Goal: Task Accomplishment & Management: Manage account settings

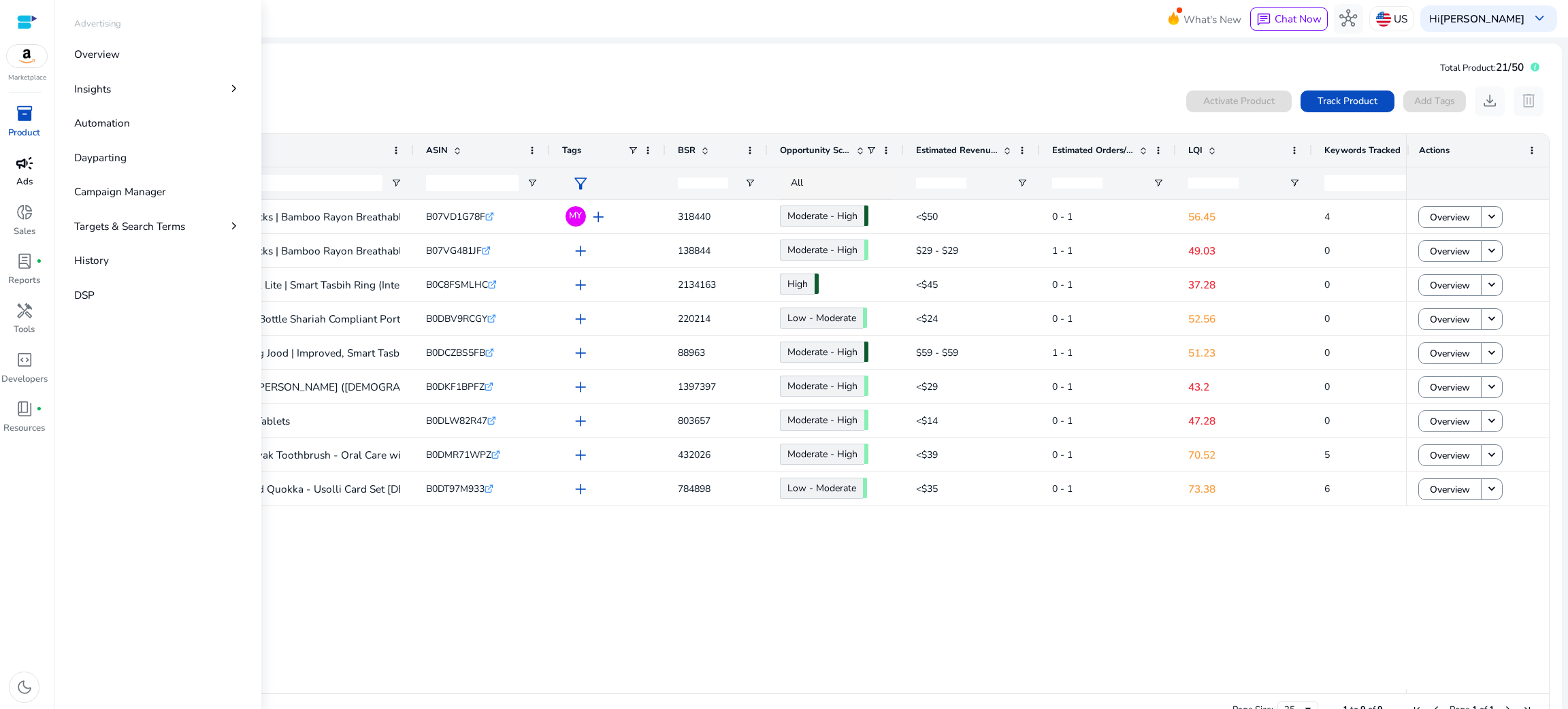
click at [18, 167] on span "campaign" at bounding box center [24, 163] width 18 height 18
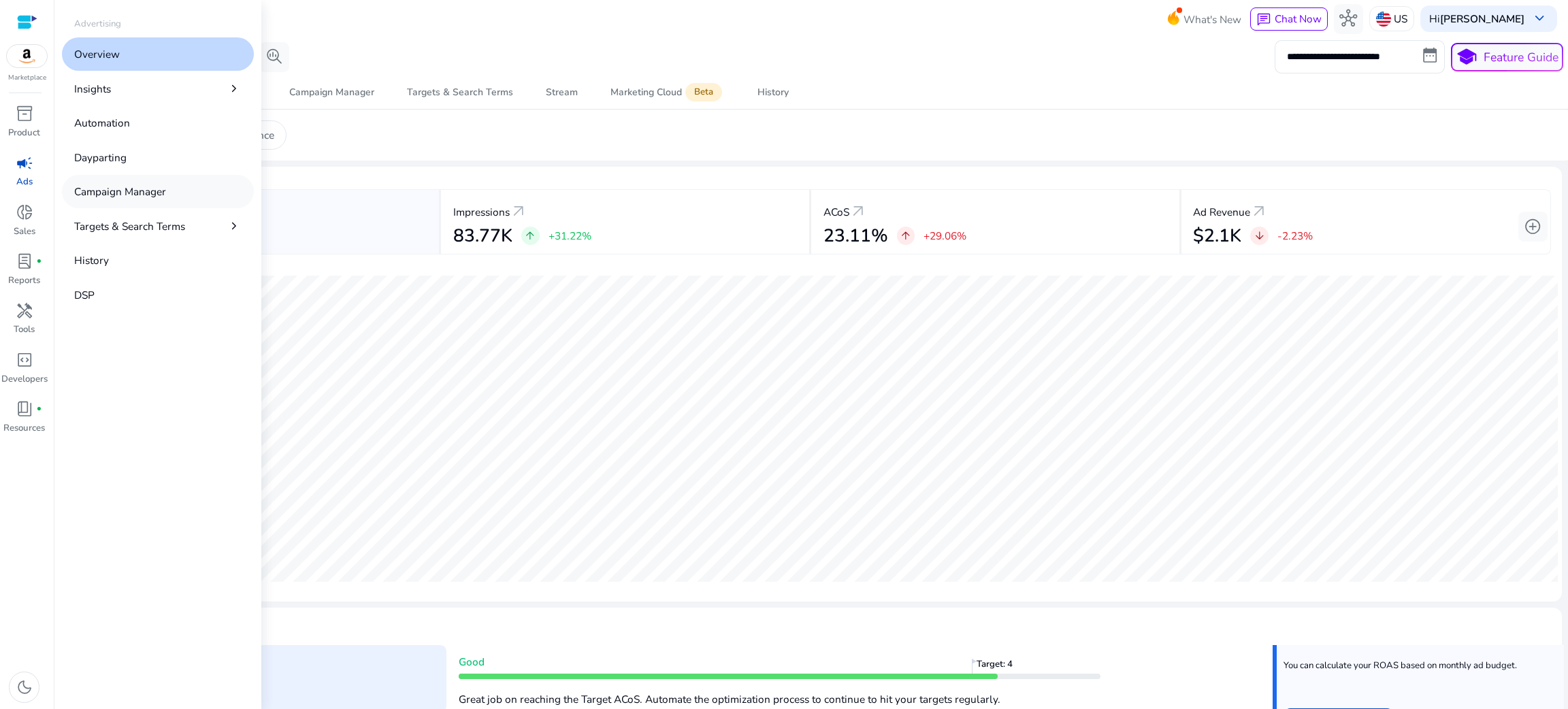
click at [106, 194] on p "Campaign Manager" at bounding box center [120, 192] width 92 height 15
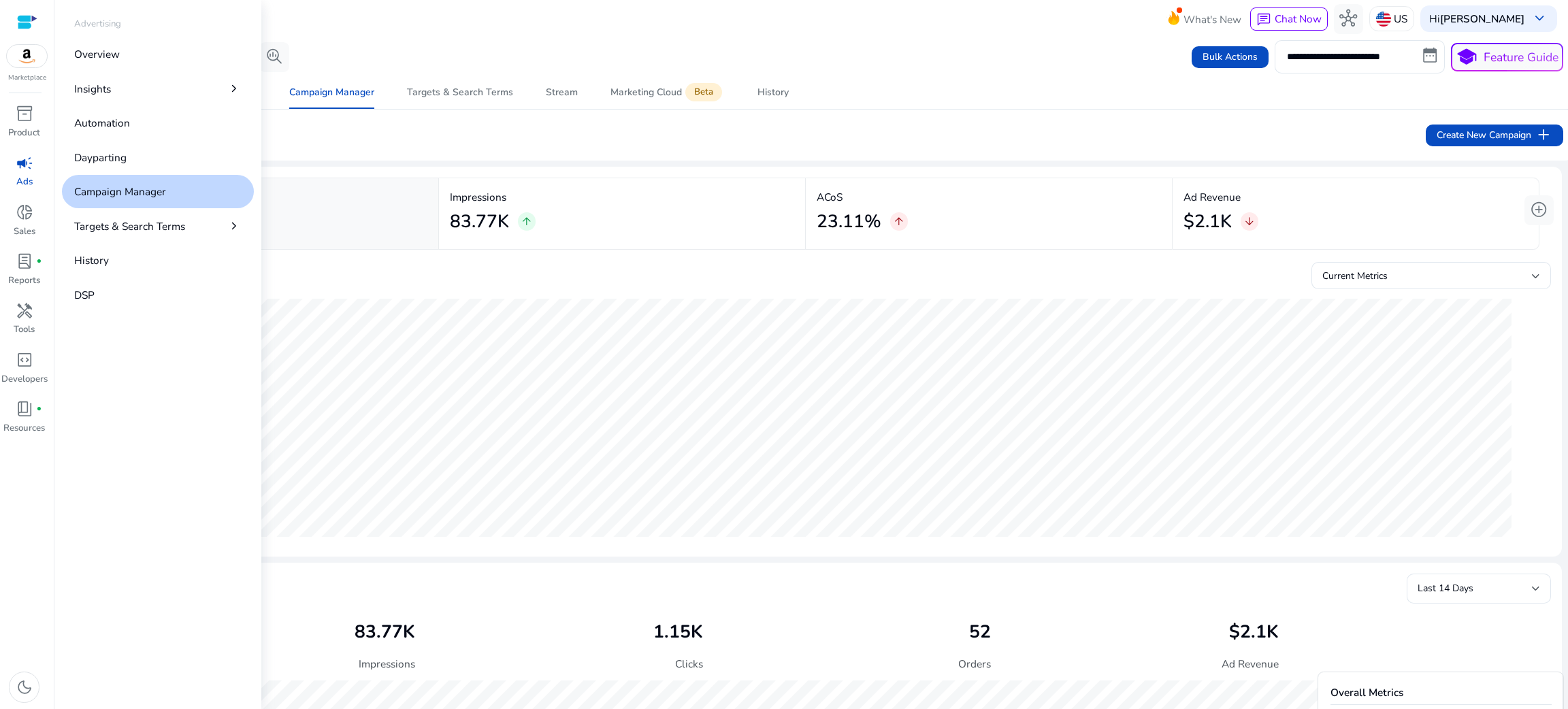
click at [106, 194] on p "Campaign Manager" at bounding box center [120, 192] width 92 height 15
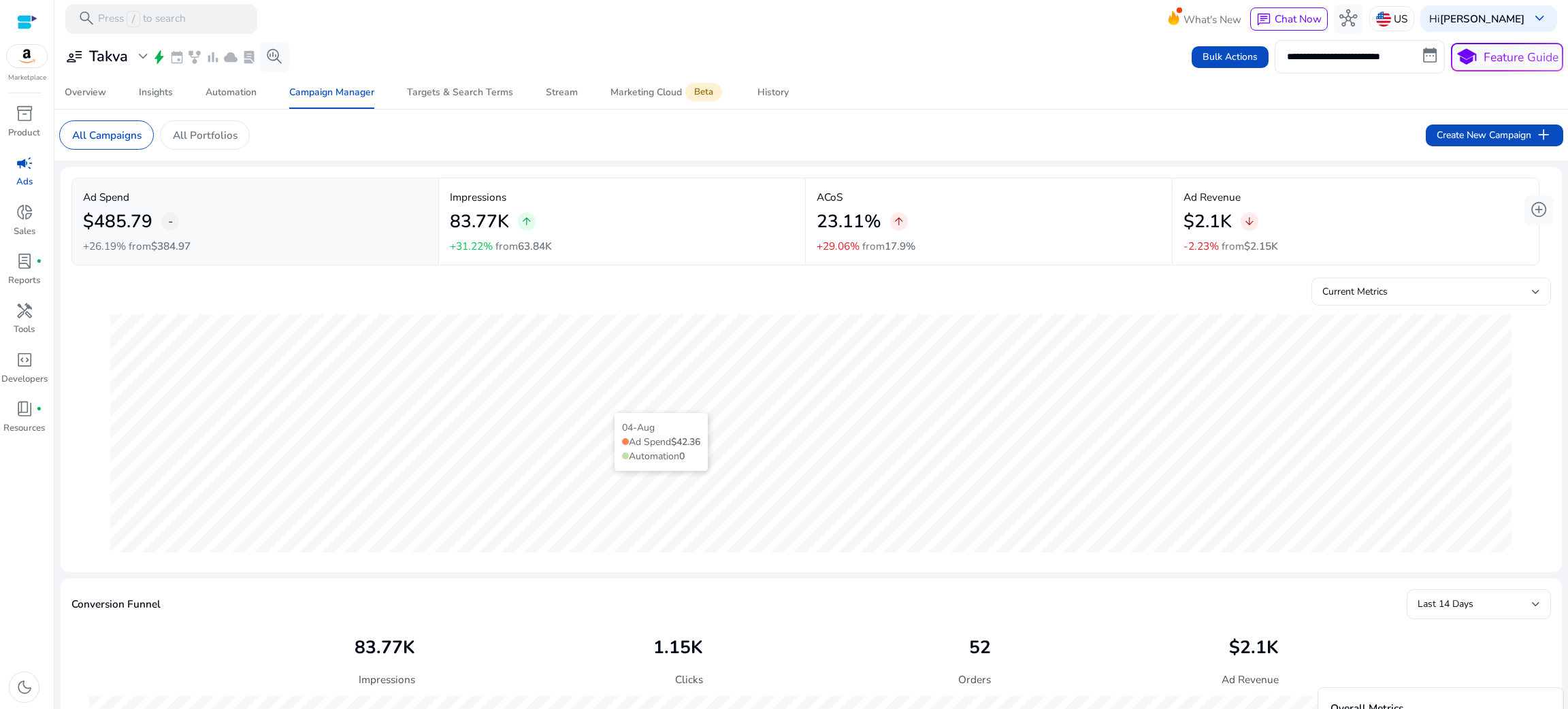
scroll to position [128, 0]
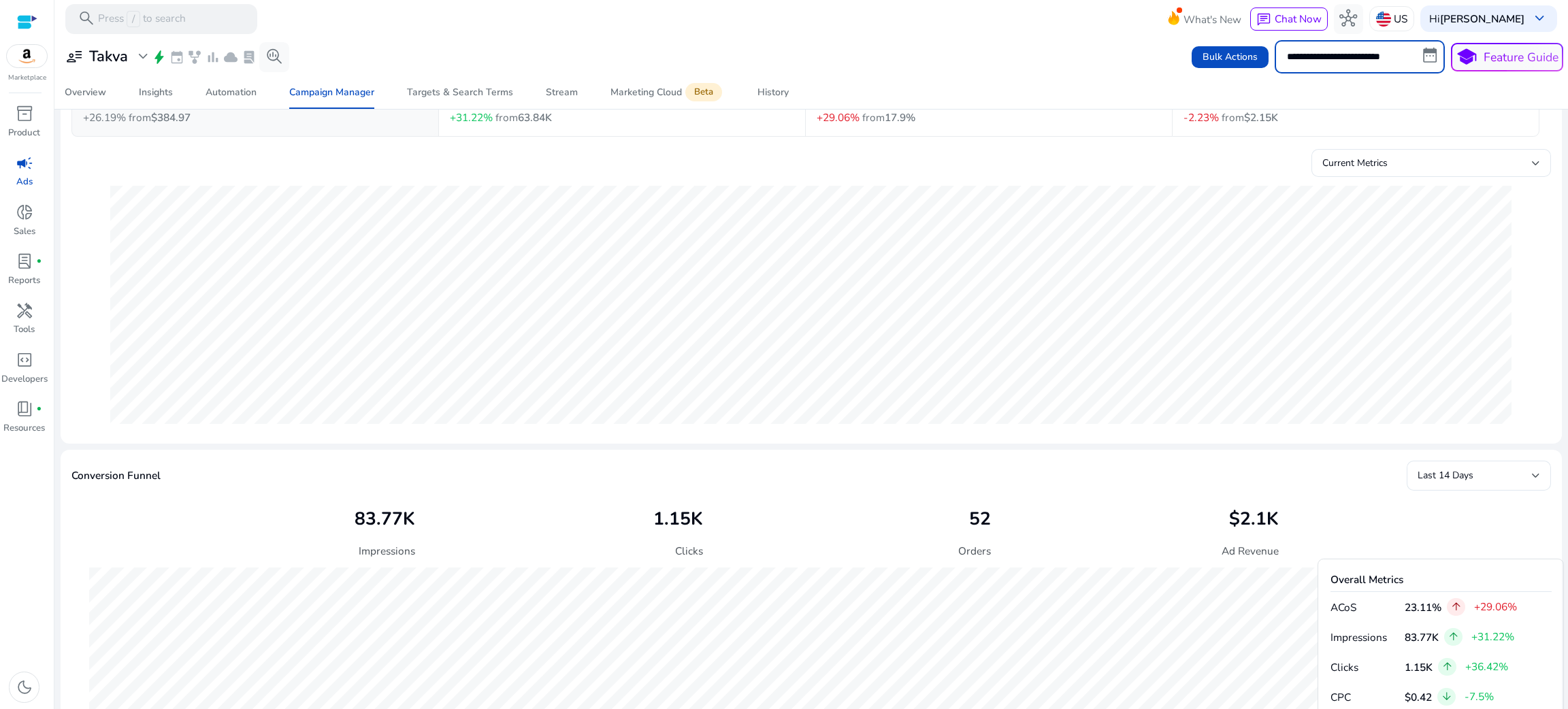
click at [1367, 52] on input "**********" at bounding box center [1360, 57] width 170 height 33
select select "*"
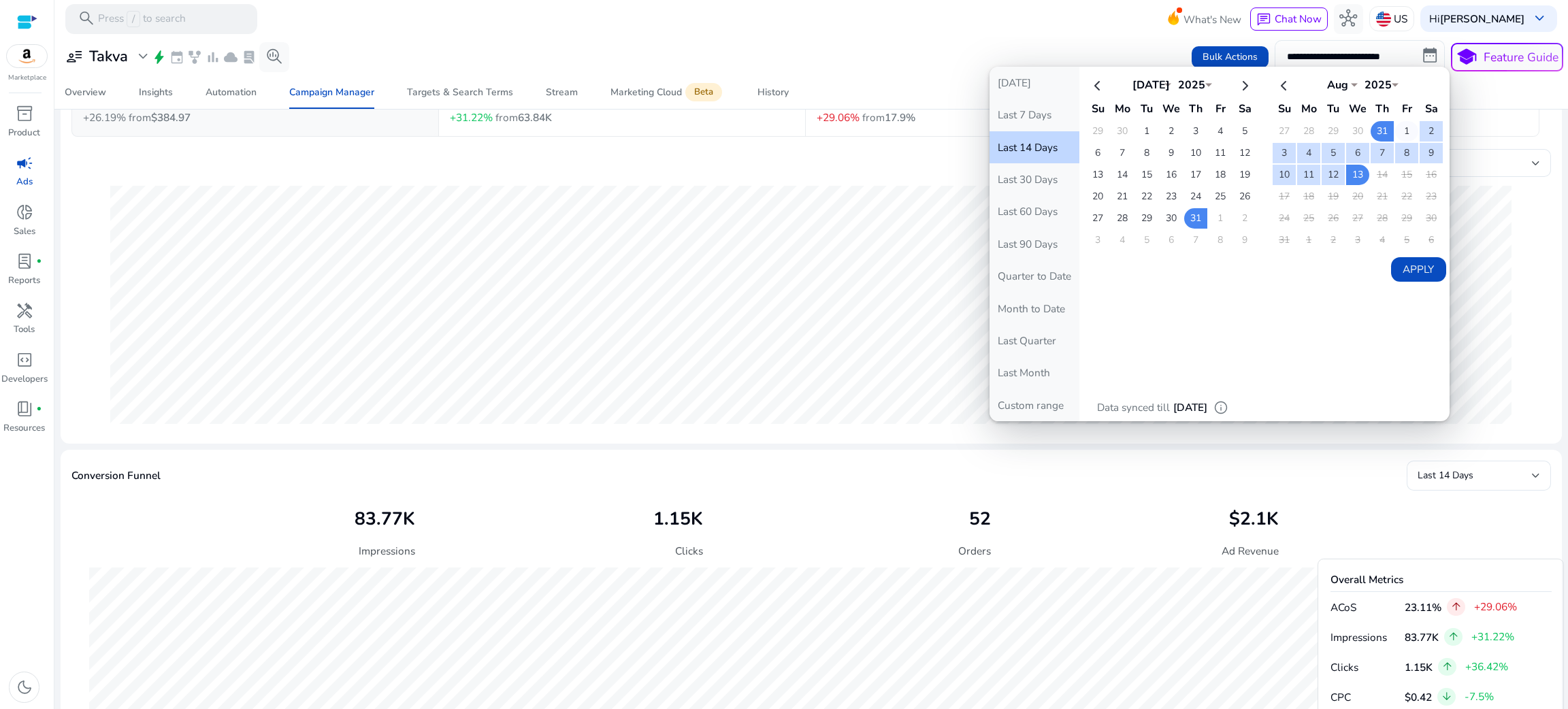
click at [1404, 130] on td "1" at bounding box center [1406, 132] width 23 height 21
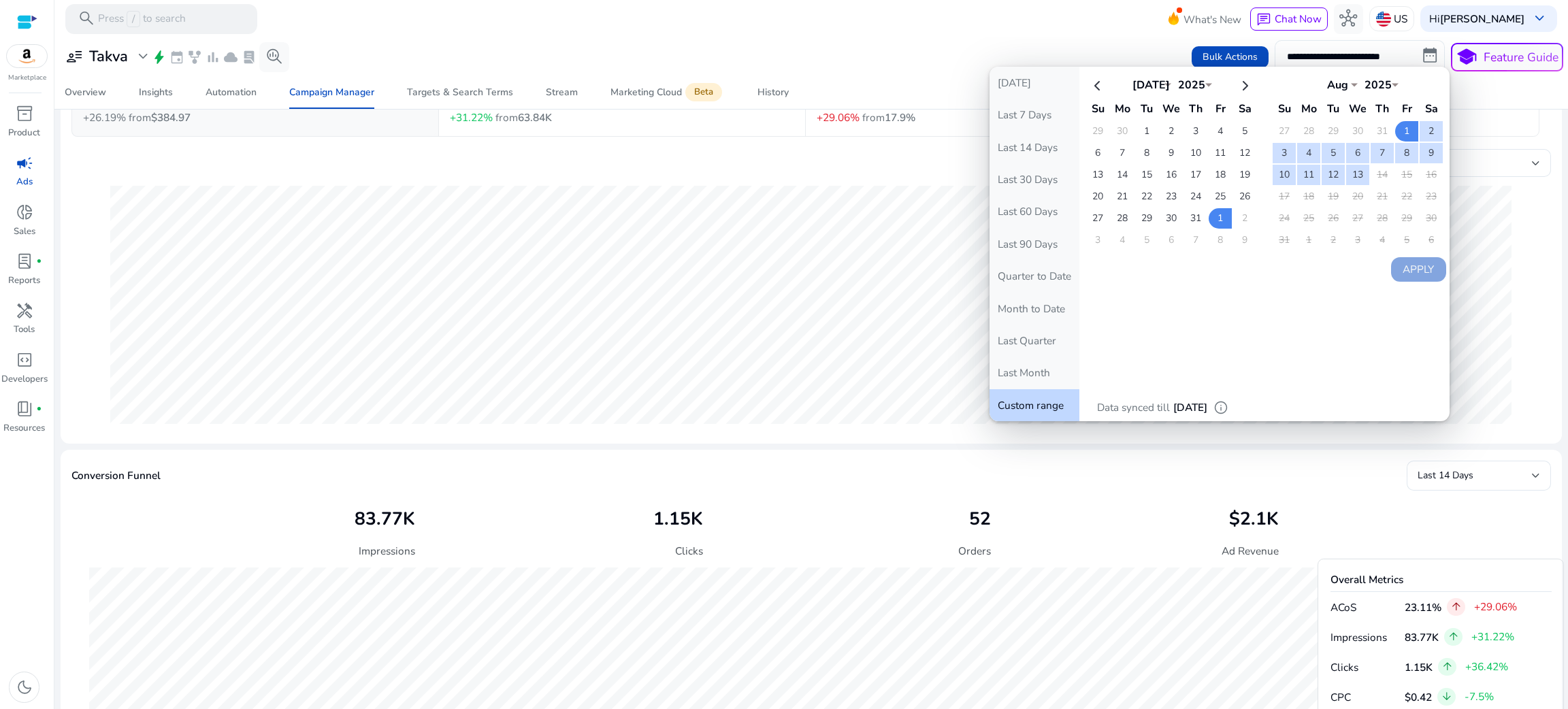
click at [1371, 180] on td "14" at bounding box center [1382, 175] width 23 height 21
click at [1356, 179] on td "13" at bounding box center [1357, 175] width 23 height 21
click at [1281, 335] on div "[DATE] Last 7 Days Last 14 Days Last 30 Days Last 60 Days Last 90 Days Quarter …" at bounding box center [1219, 244] width 460 height 354
click at [1414, 257] on button "Apply" at bounding box center [1419, 269] width 55 height 24
type input "**********"
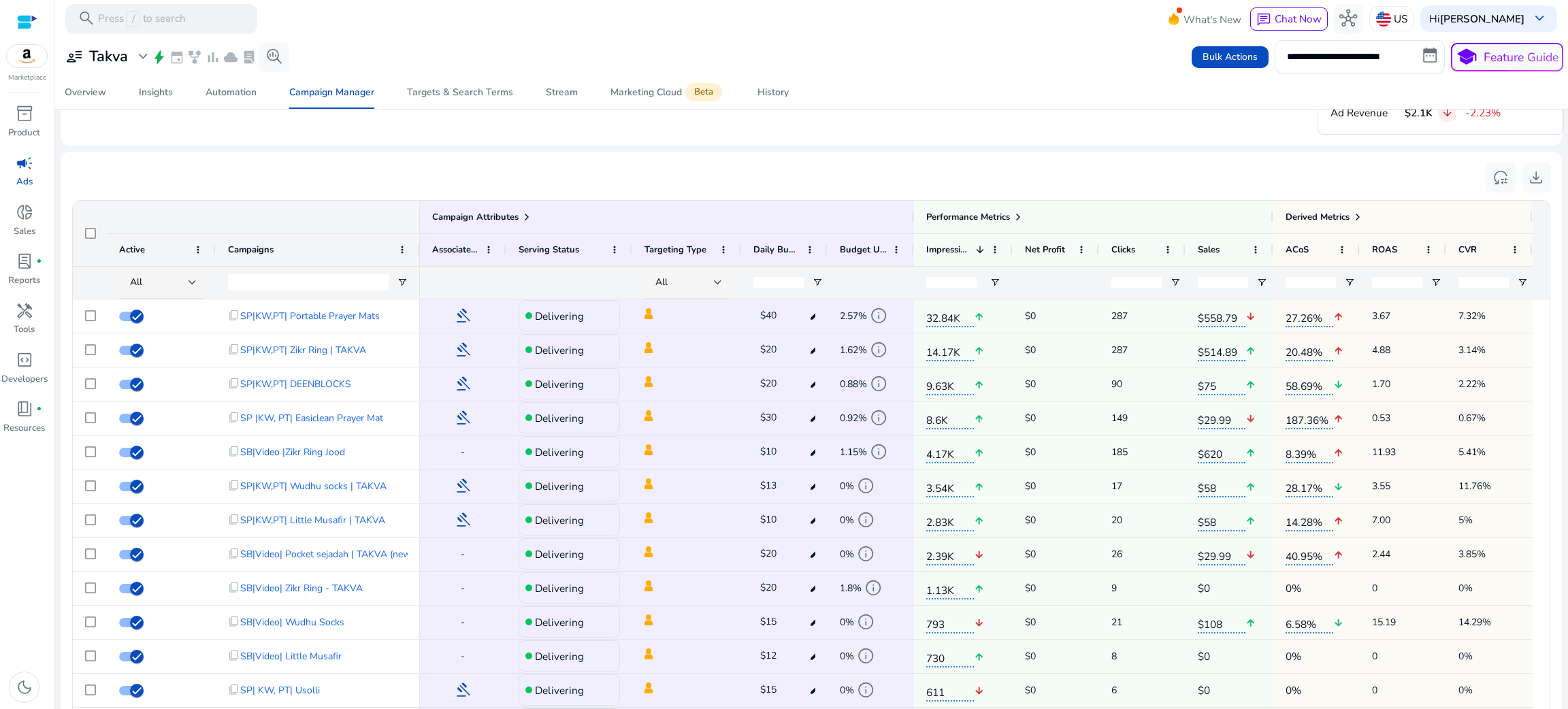
scroll to position [897, 0]
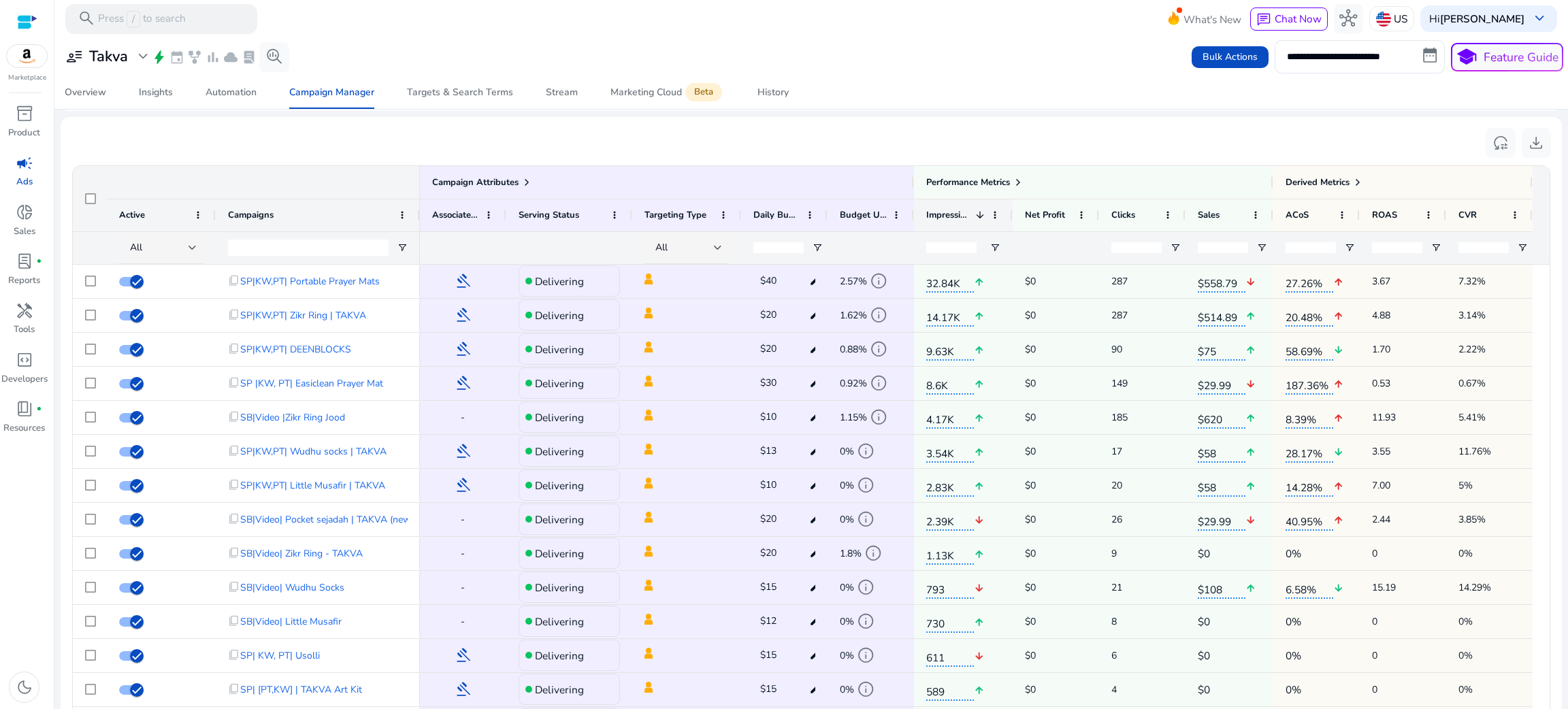
click at [975, 218] on span at bounding box center [980, 215] width 11 height 11
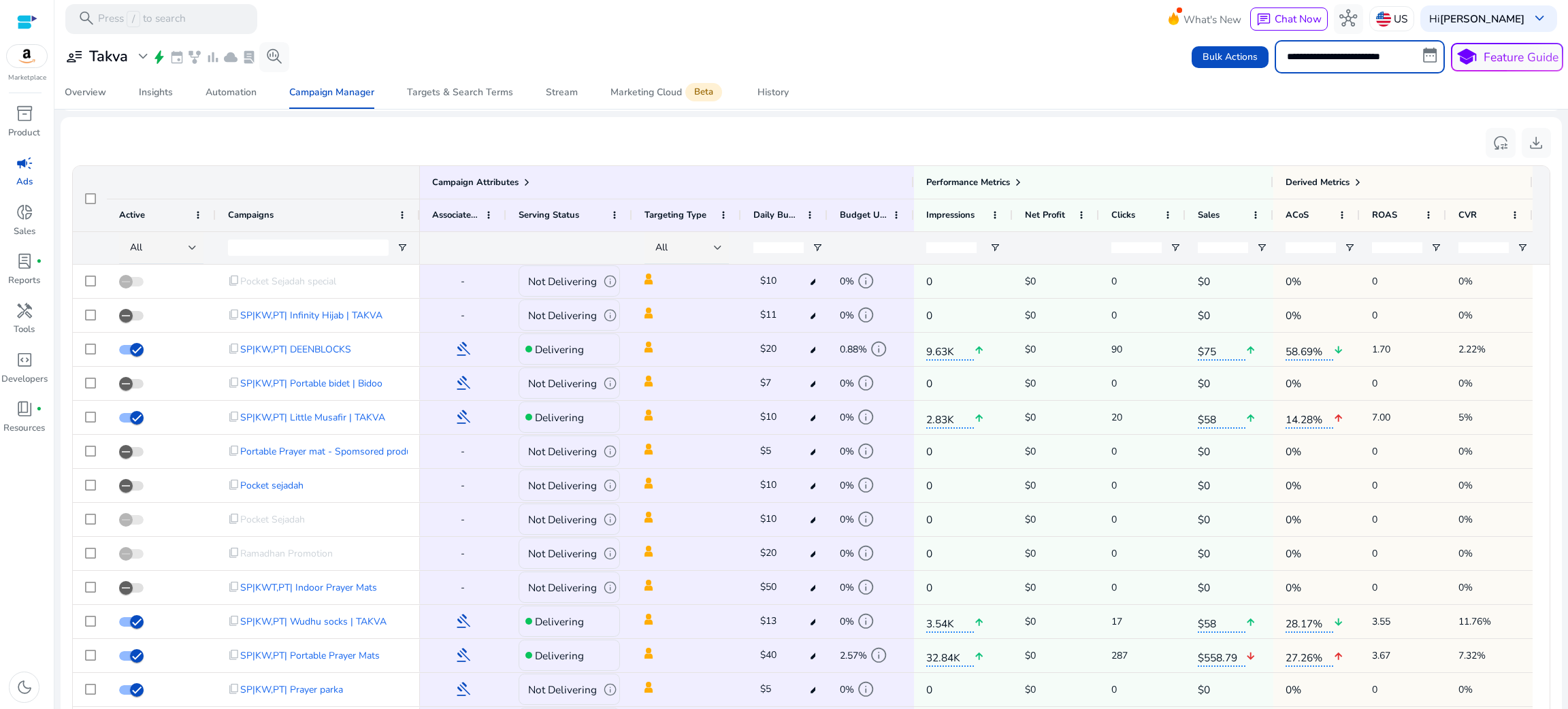
click at [1399, 63] on input "**********" at bounding box center [1360, 57] width 170 height 33
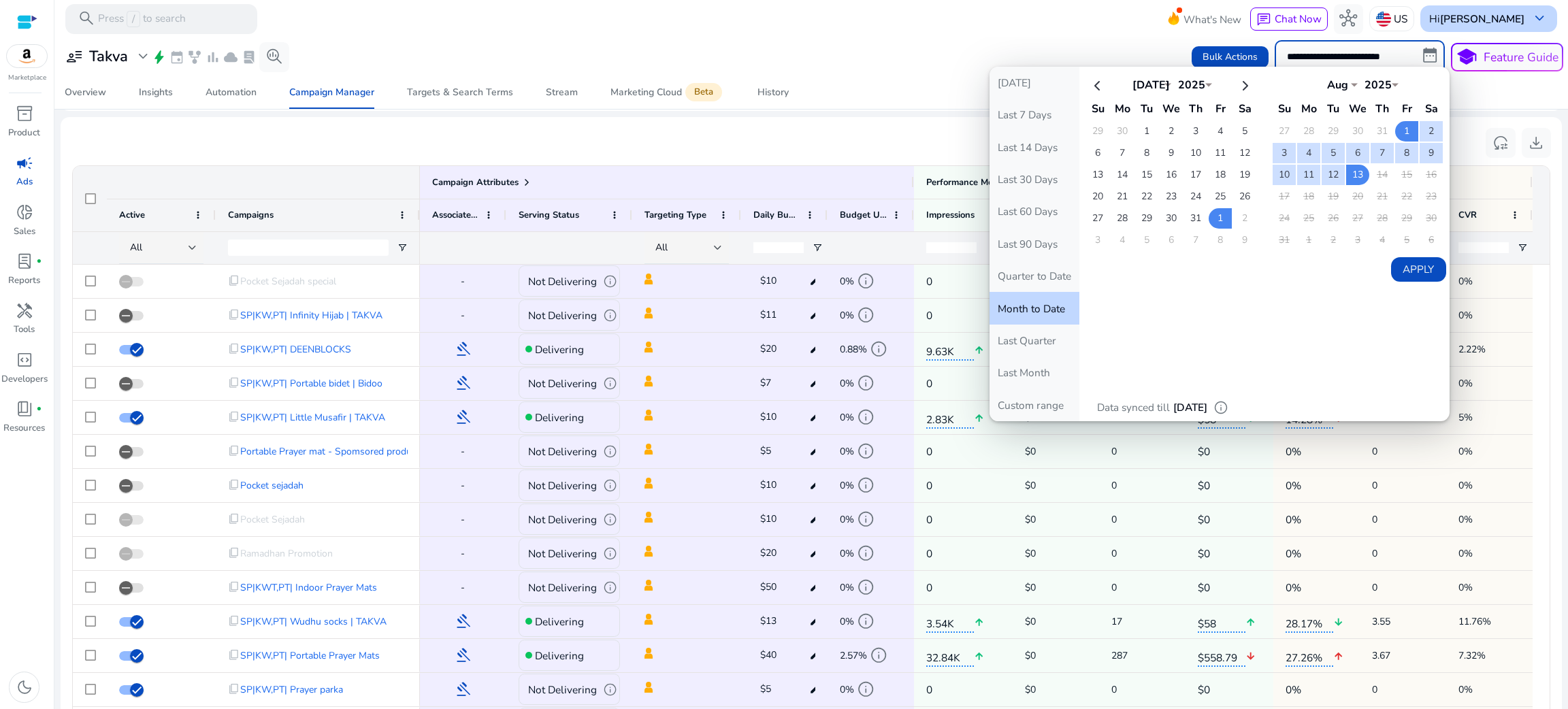
click at [1506, 12] on b "[PERSON_NAME]" at bounding box center [1483, 18] width 84 height 15
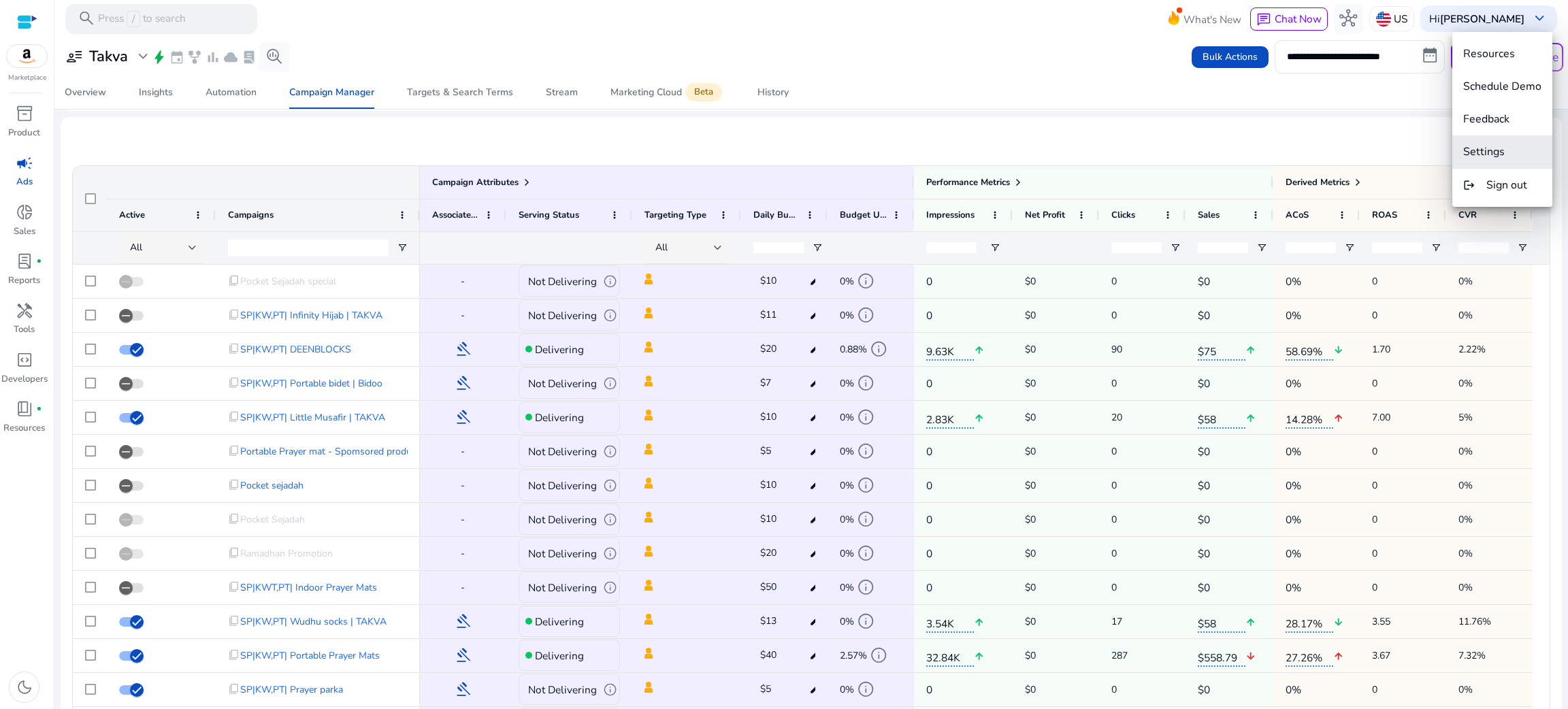
click at [1472, 145] on span "Settings" at bounding box center [1484, 151] width 41 height 15
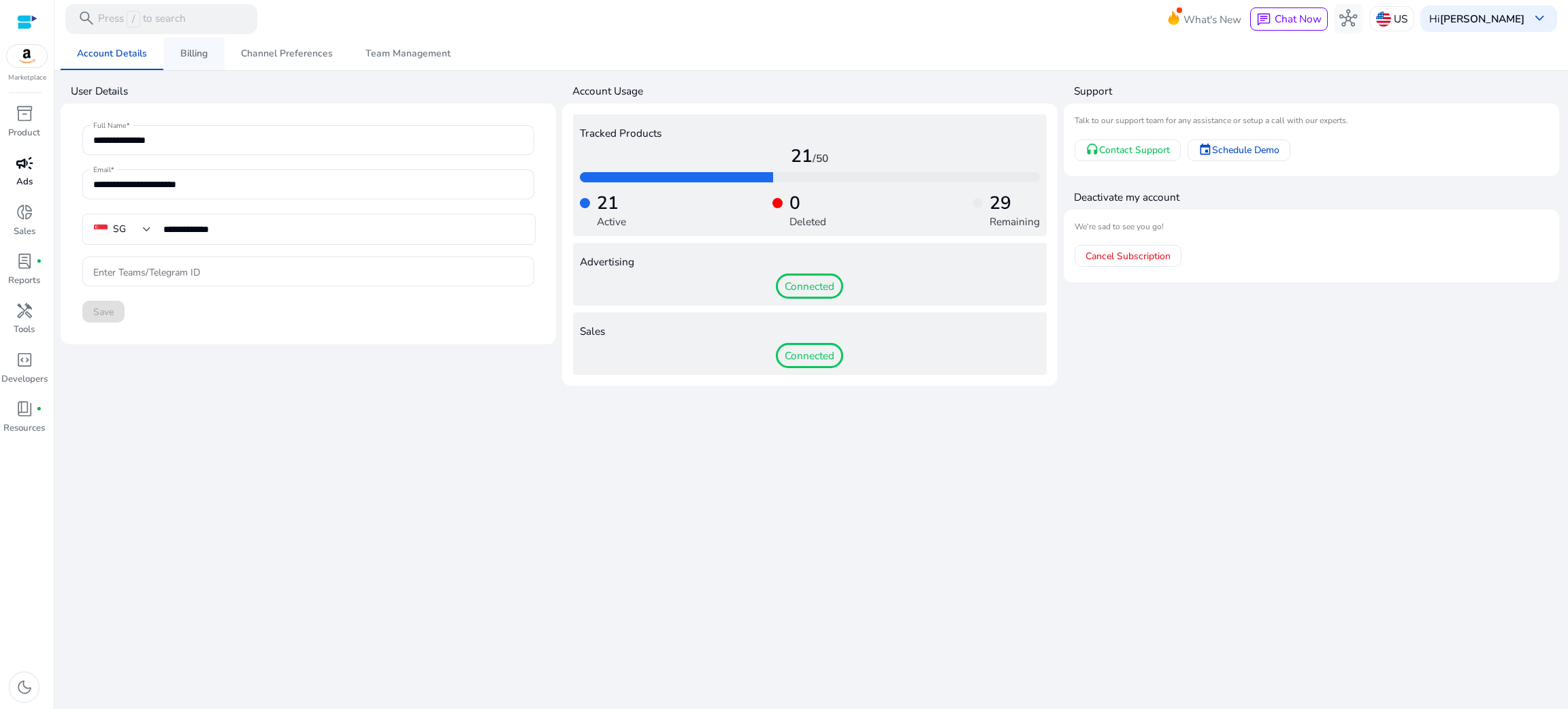
click at [201, 52] on span "Billing" at bounding box center [194, 53] width 28 height 9
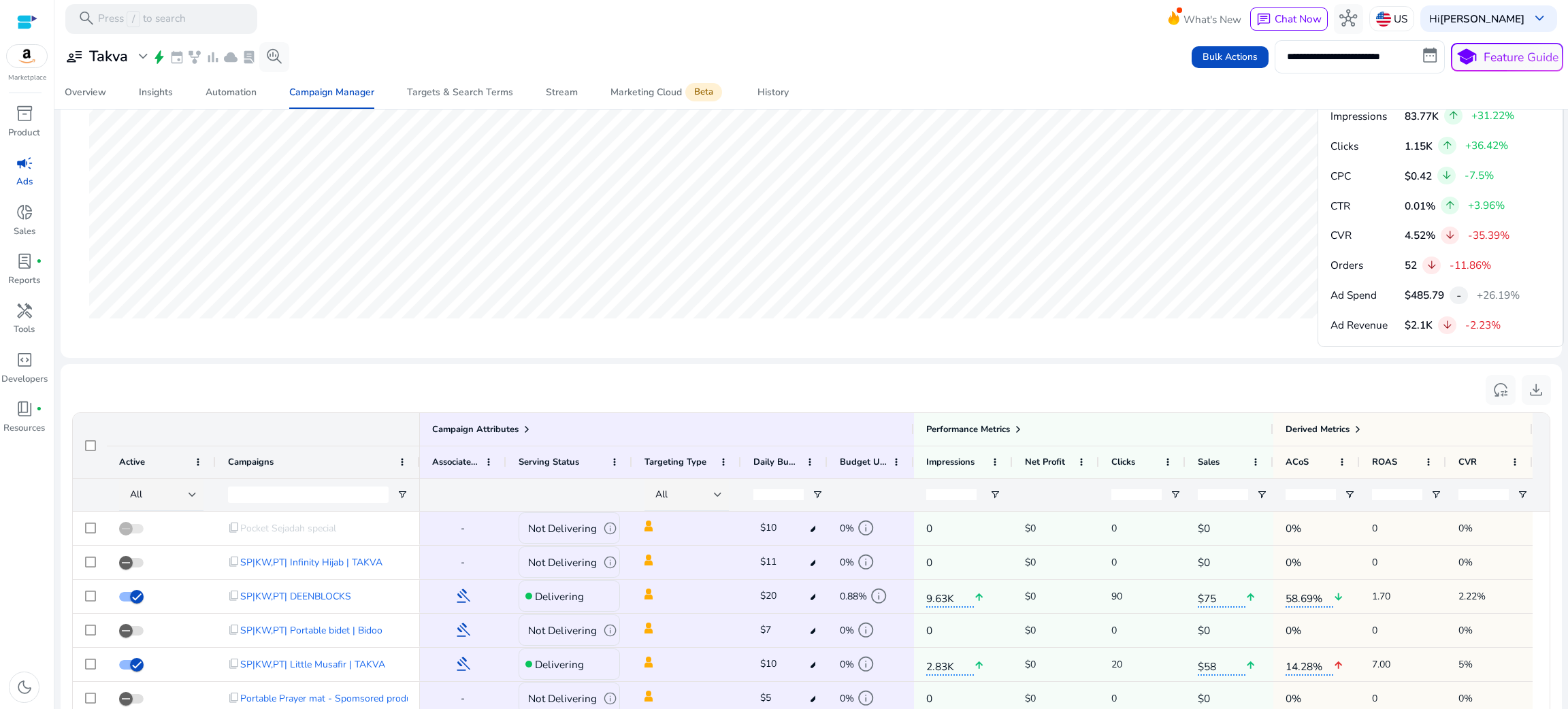
scroll to position [700, 0]
